Goal: Task Accomplishment & Management: Manage account settings

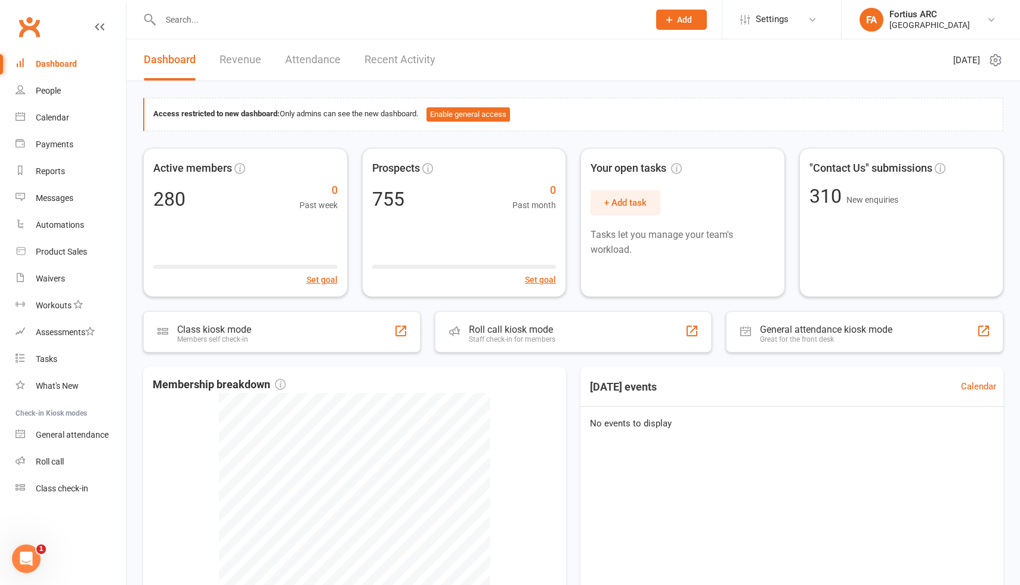
click at [303, 56] on link "Attendance" at bounding box center [312, 59] width 55 height 41
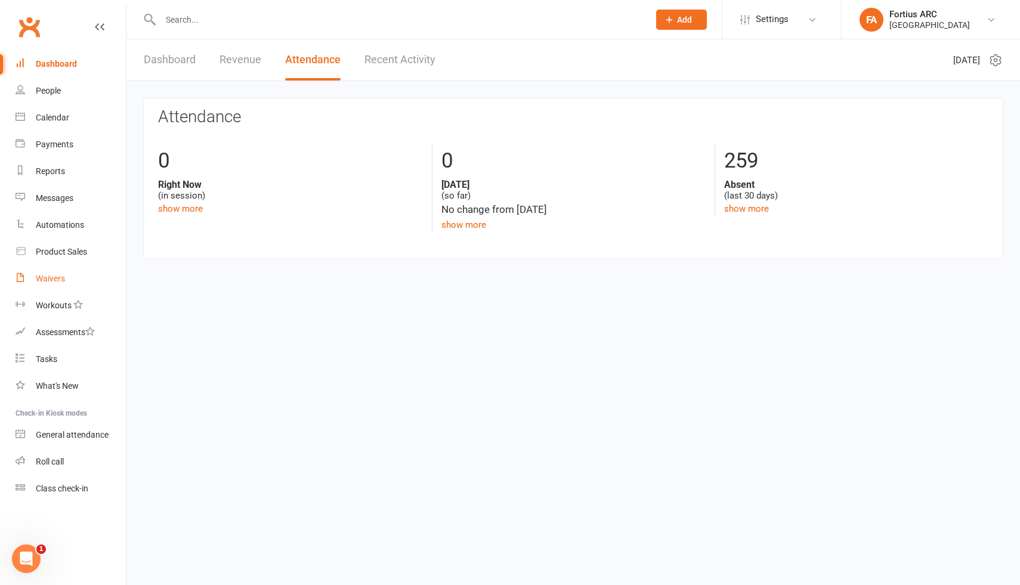
click at [60, 281] on div "Waivers" at bounding box center [50, 279] width 29 height 10
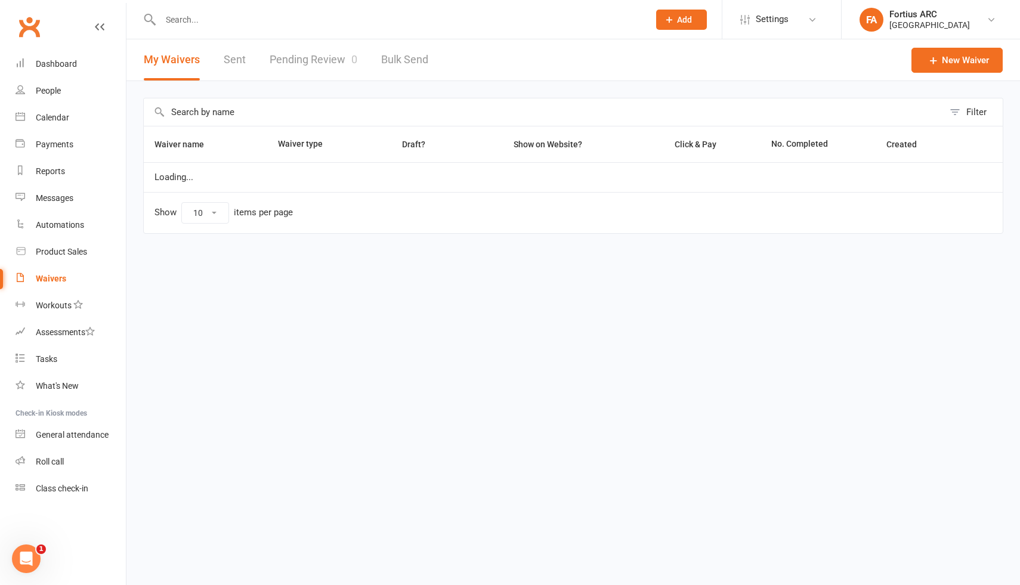
select select "100"
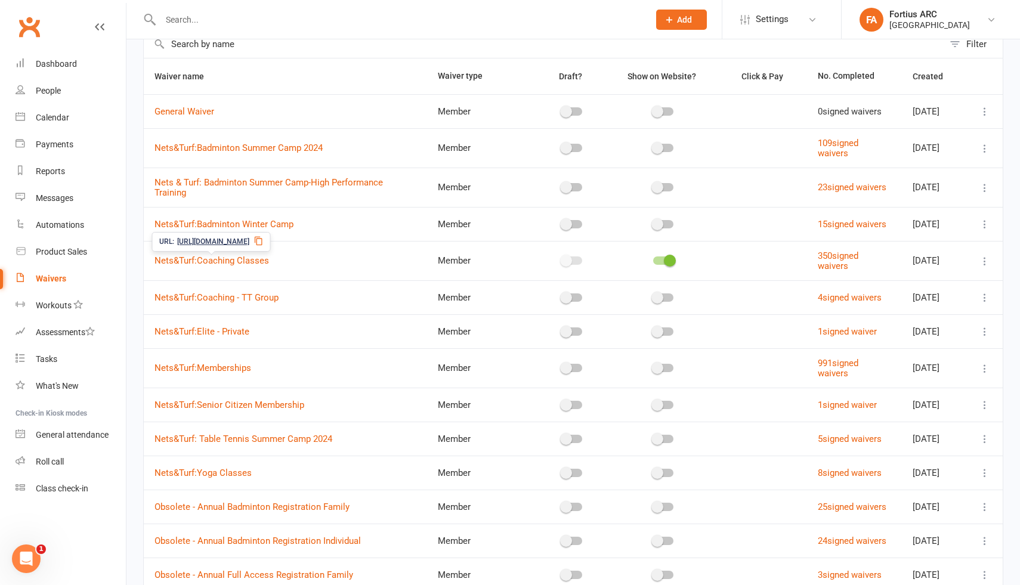
scroll to position [79, 0]
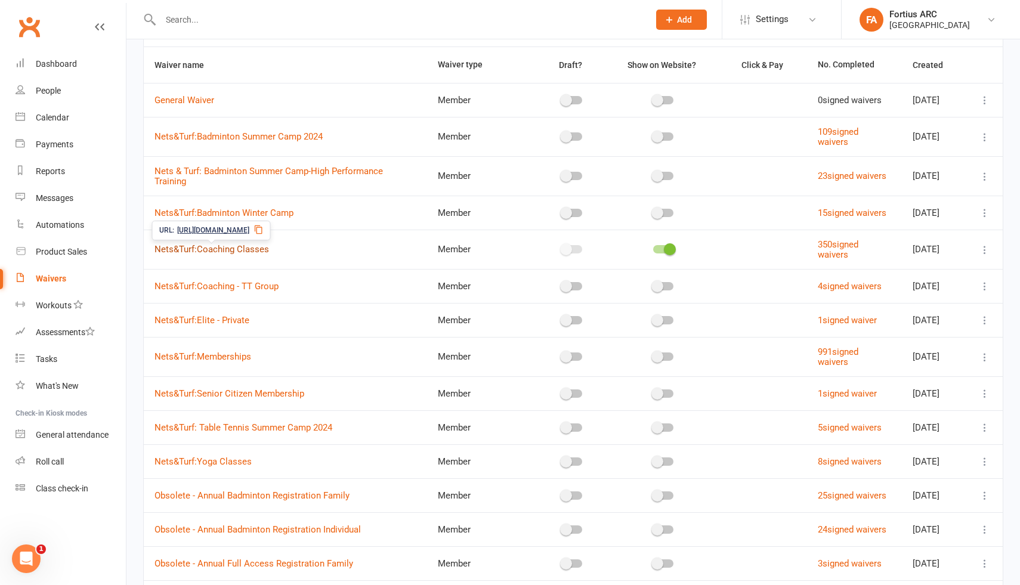
click at [262, 252] on link "Nets&Turf:Coaching Classes" at bounding box center [211, 249] width 114 height 11
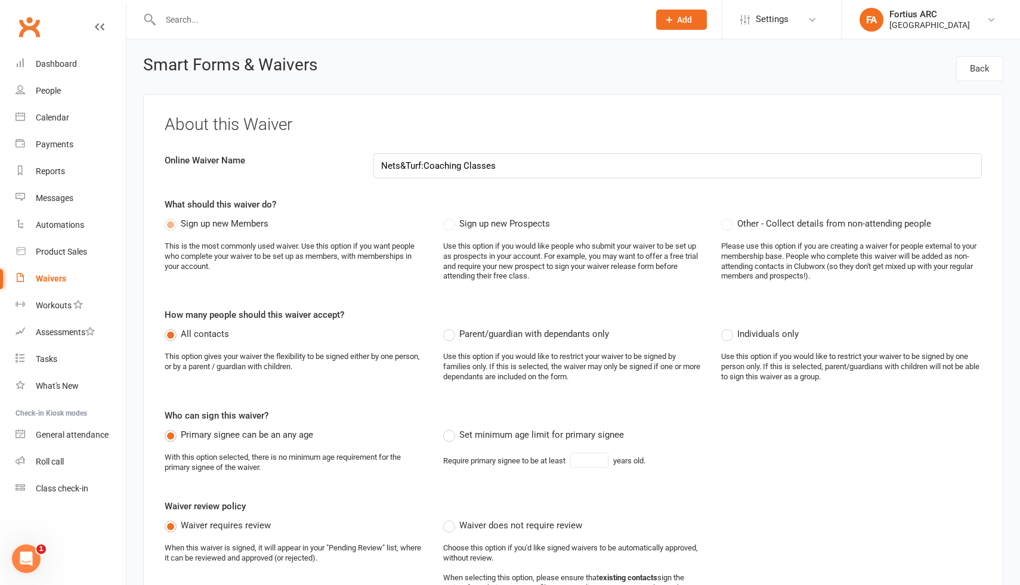
select select "100"
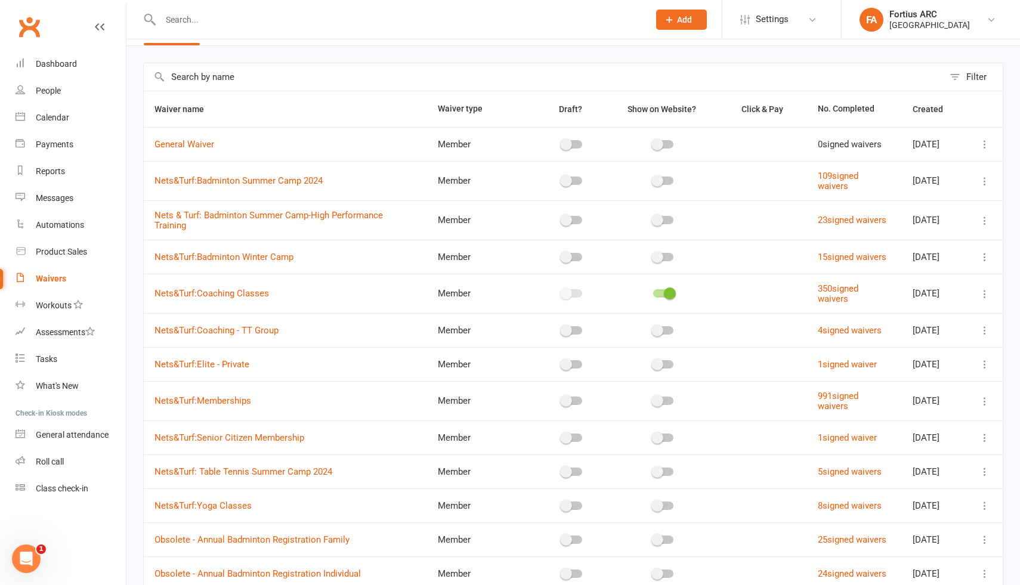
scroll to position [37, 0]
click at [831, 289] on link "350 signed waivers" at bounding box center [837, 291] width 41 height 21
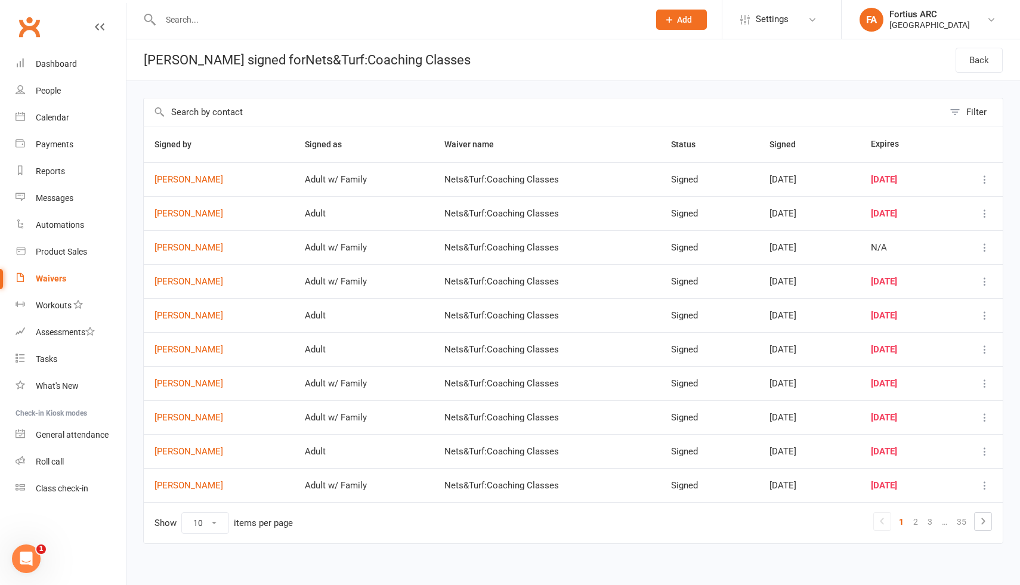
select select "100"
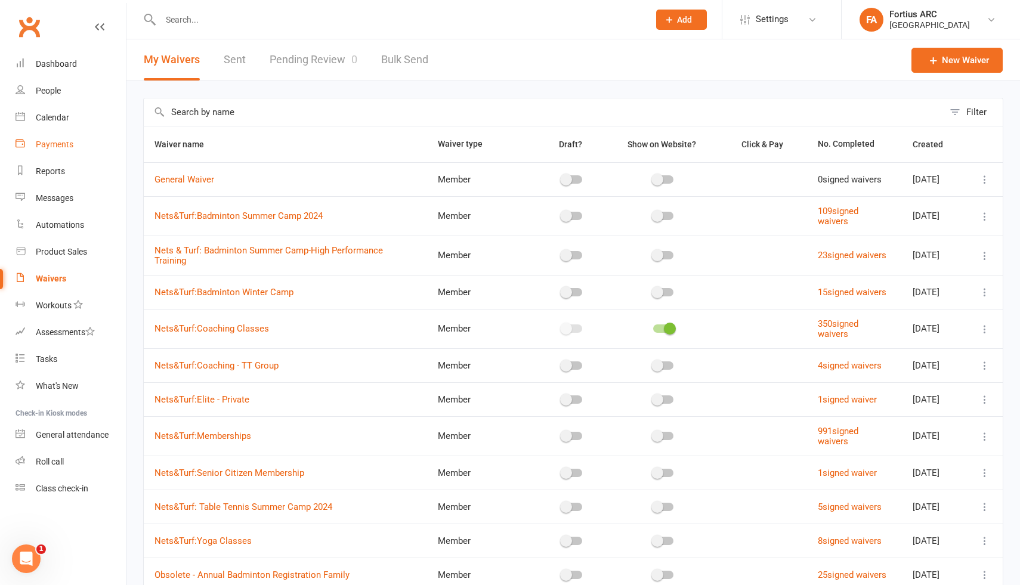
click at [57, 145] on div "Payments" at bounding box center [55, 145] width 38 height 10
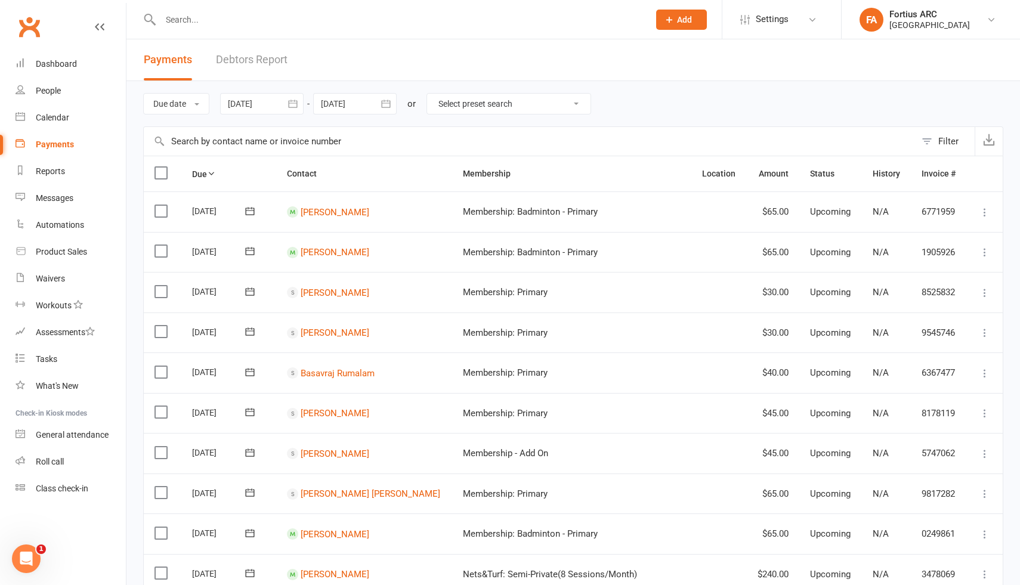
click at [293, 103] on icon "button" at bounding box center [292, 104] width 9 height 8
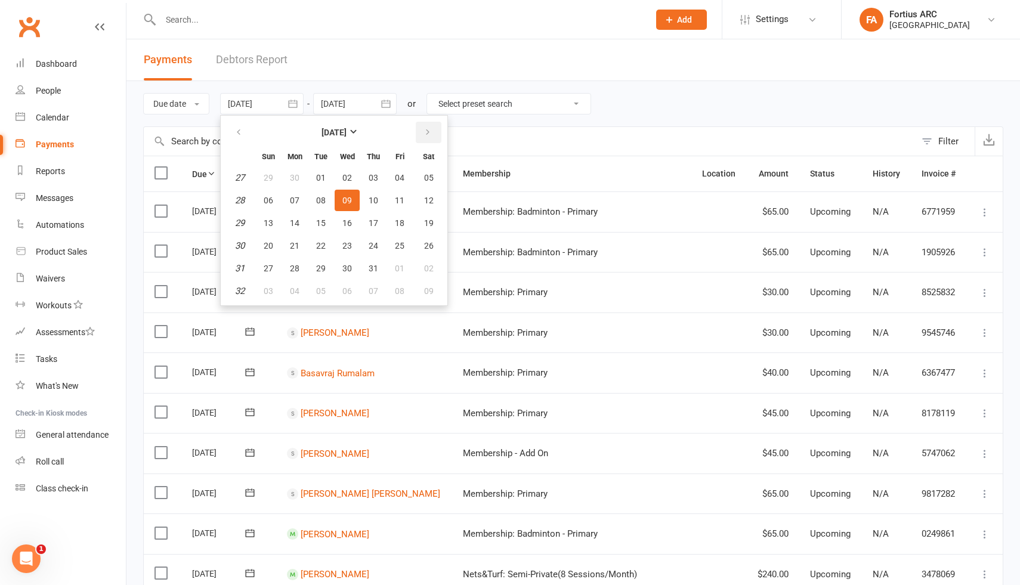
click at [431, 131] on icon "button" at bounding box center [427, 133] width 8 height 10
click at [431, 128] on icon "button" at bounding box center [427, 133] width 8 height 10
click at [296, 177] on span "01" at bounding box center [295, 178] width 10 height 10
type input "[DATE]"
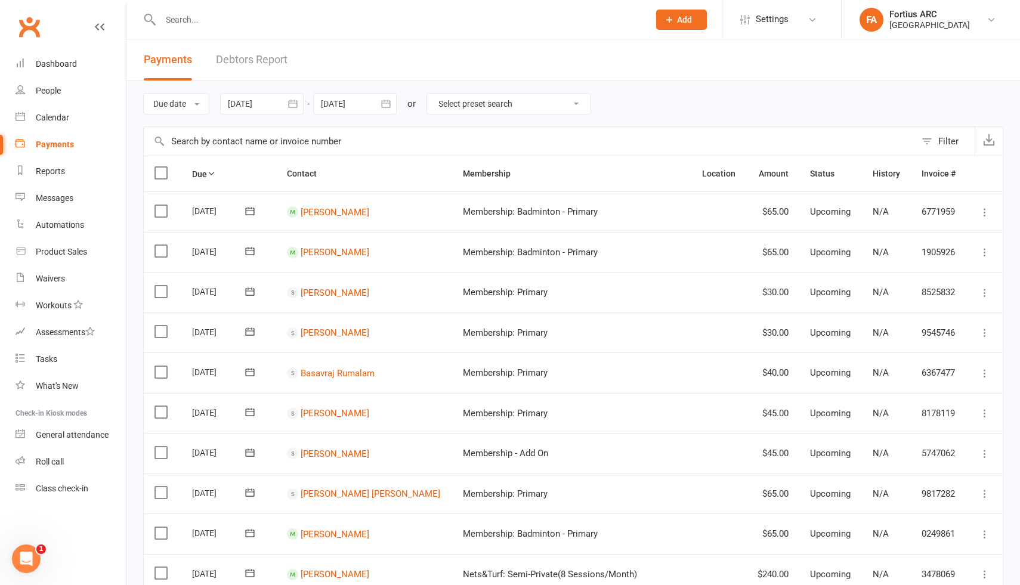
click at [390, 104] on icon "button" at bounding box center [385, 104] width 9 height 8
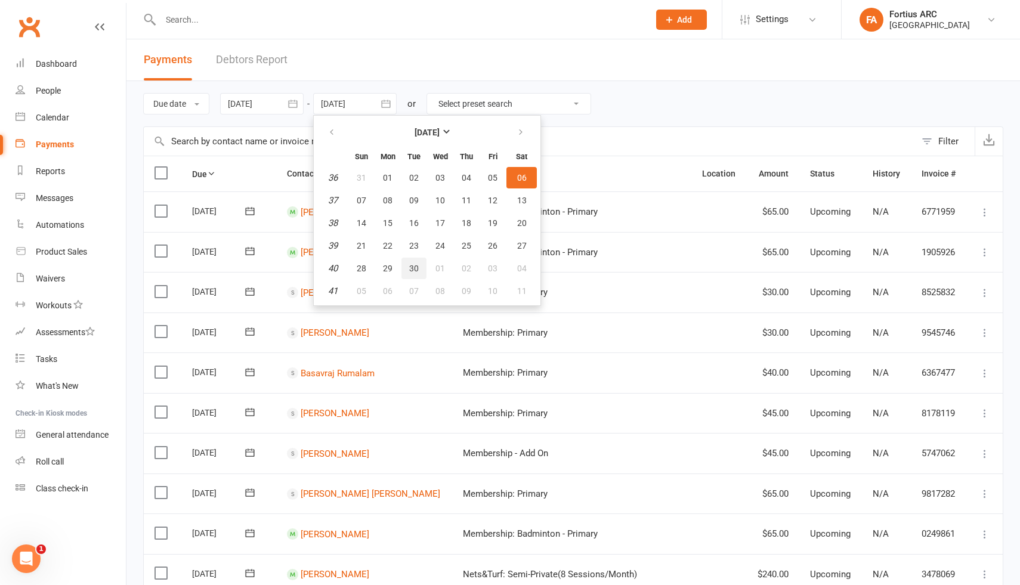
click at [419, 268] on span "30" at bounding box center [414, 269] width 10 height 10
type input "[DATE]"
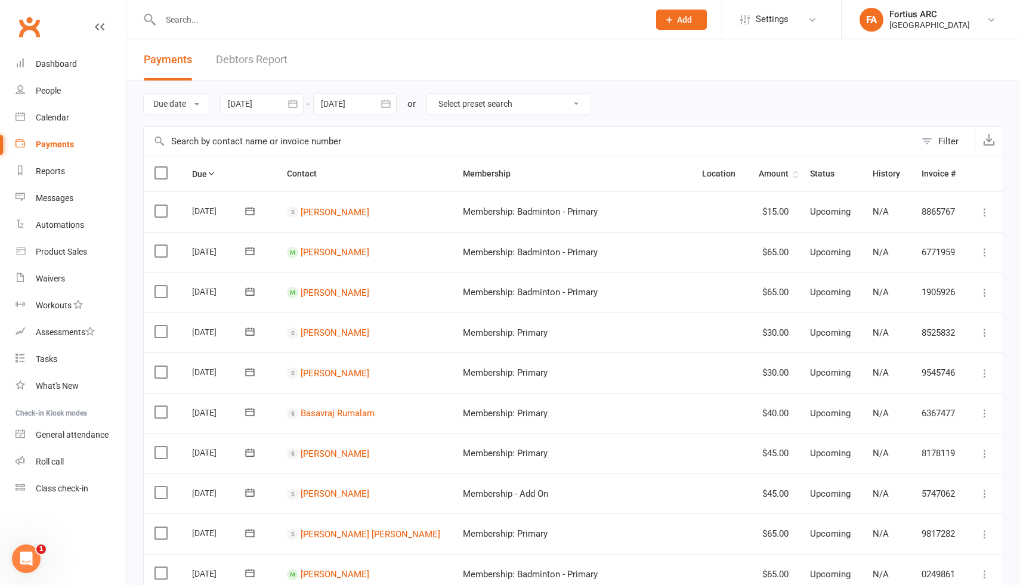
click at [779, 171] on th "Amount" at bounding box center [772, 173] width 52 height 35
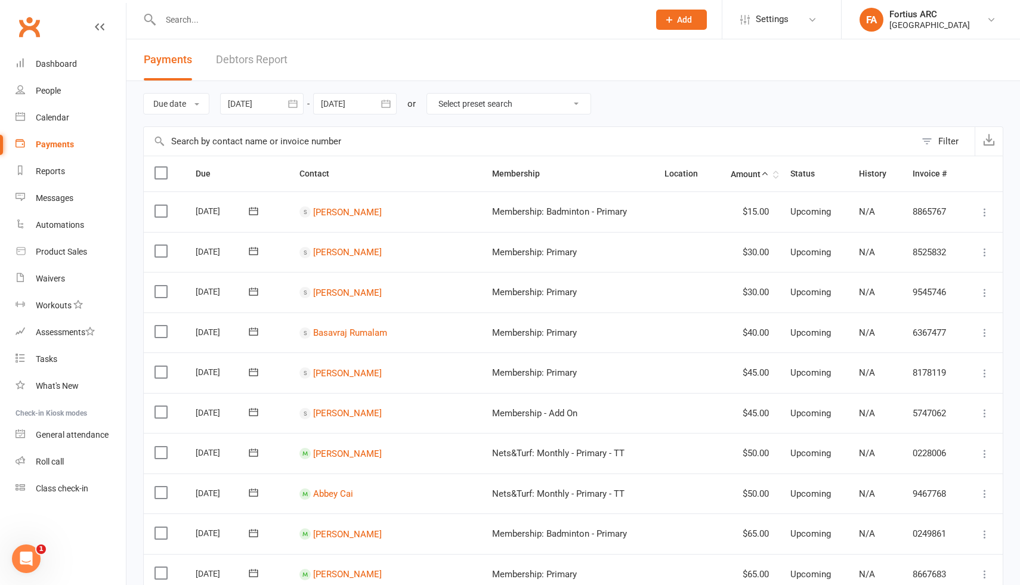
click at [755, 177] on th "Amount" at bounding box center [747, 173] width 66 height 35
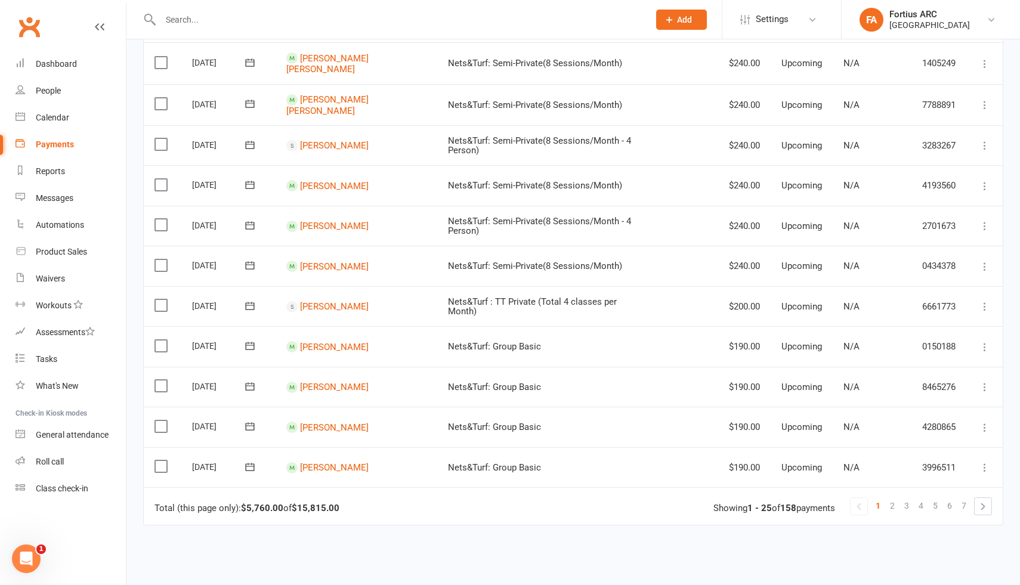
scroll to position [721, 0]
click at [531, 307] on span "Nets&Turf : TT Private (Total 4 classes per Month)" at bounding box center [532, 307] width 169 height 21
click at [583, 318] on td "Nets&Turf : TT Private (Total 4 classes per Month)" at bounding box center [546, 307] width 219 height 41
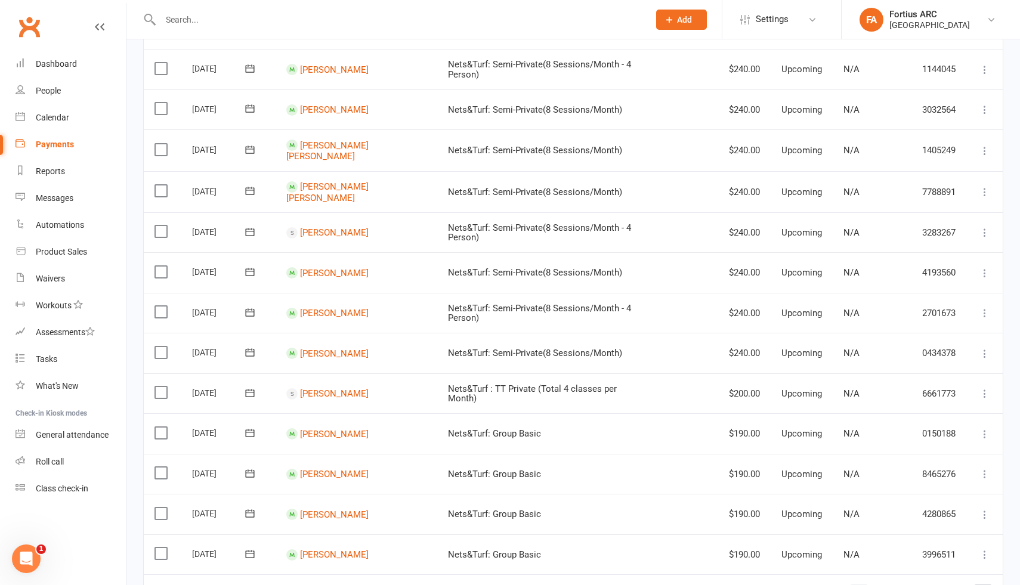
scroll to position [830, 0]
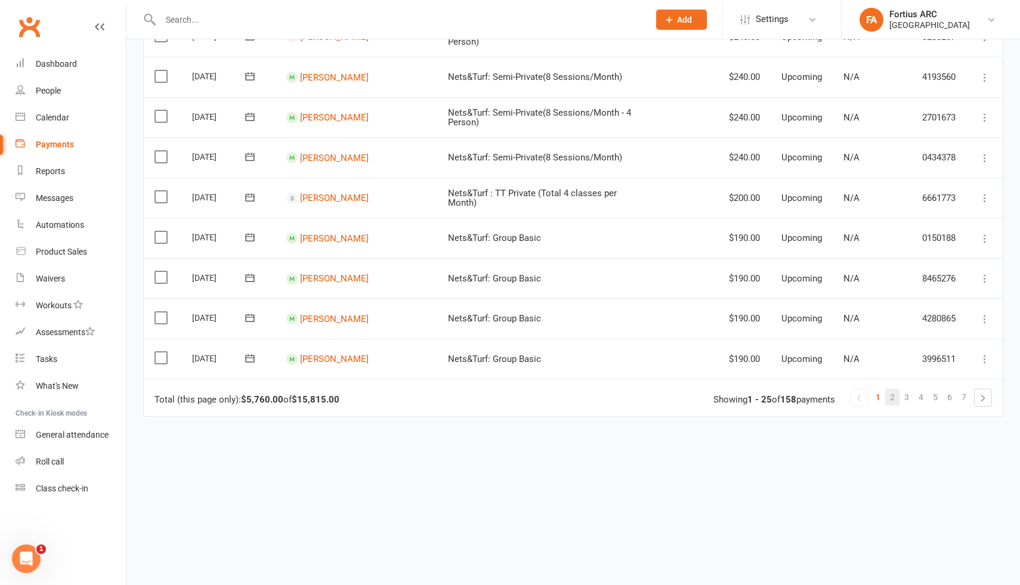
click at [894, 395] on link "2" at bounding box center [892, 397] width 14 height 17
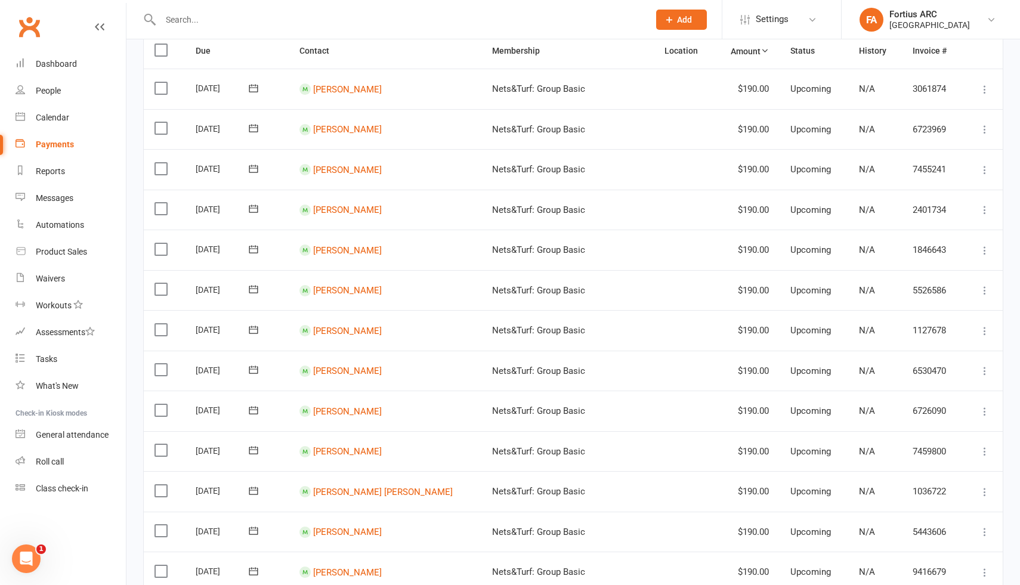
scroll to position [52, 0]
